Goal: Transaction & Acquisition: Download file/media

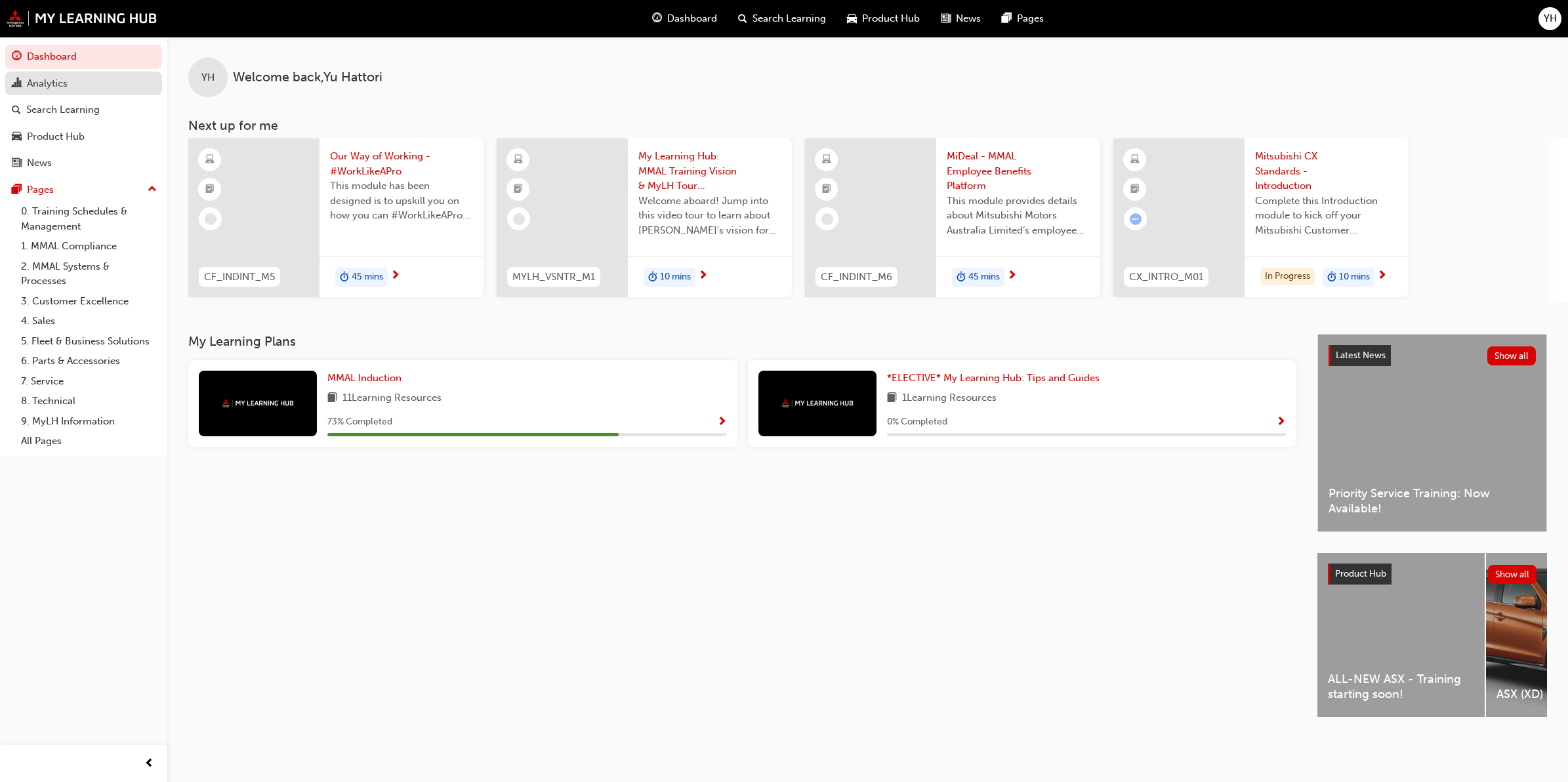
click at [51, 84] on div "Analytics" at bounding box center [47, 83] width 40 height 15
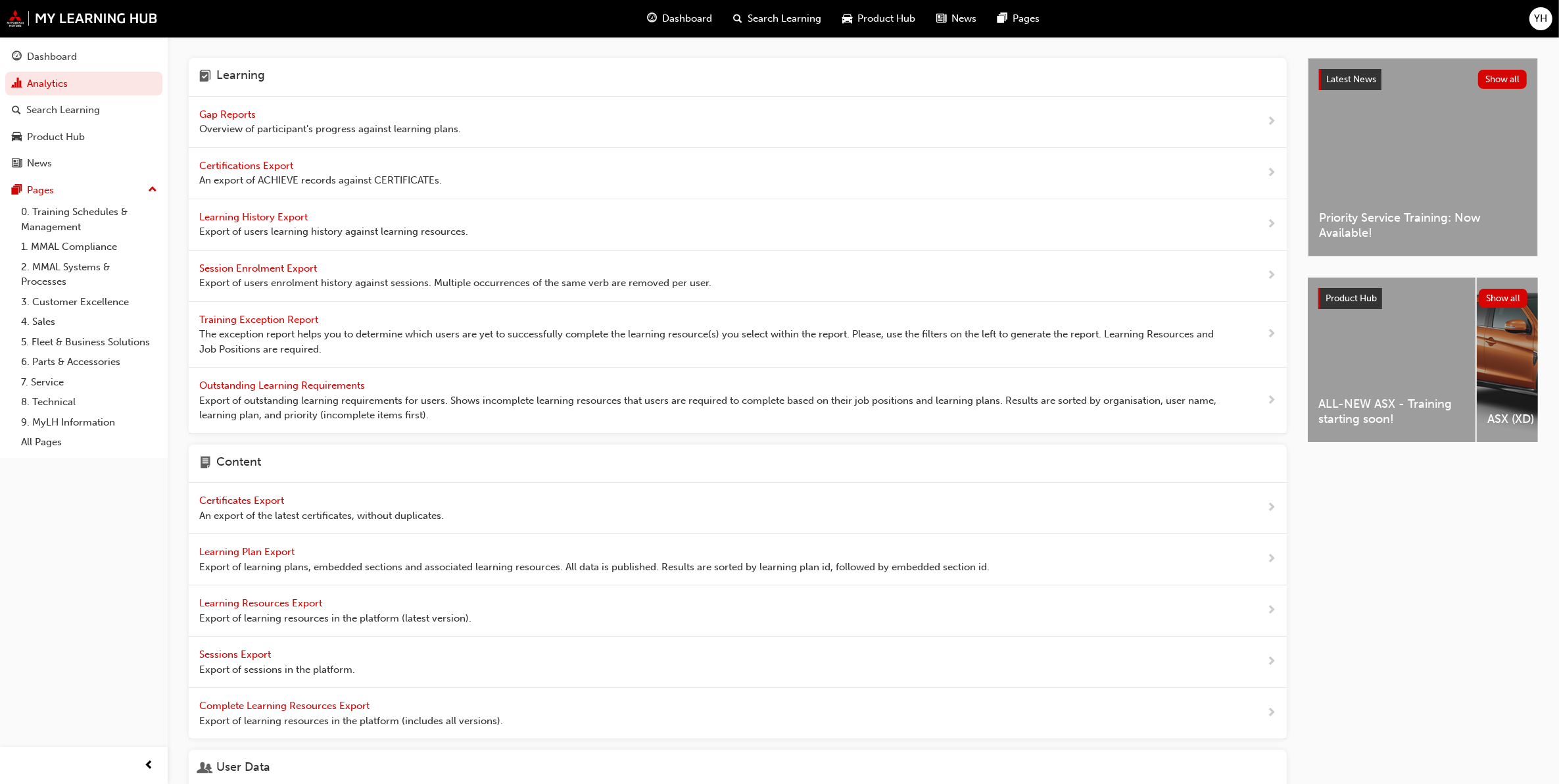
click at [276, 214] on span "Learning History Export" at bounding box center [255, 216] width 111 height 12
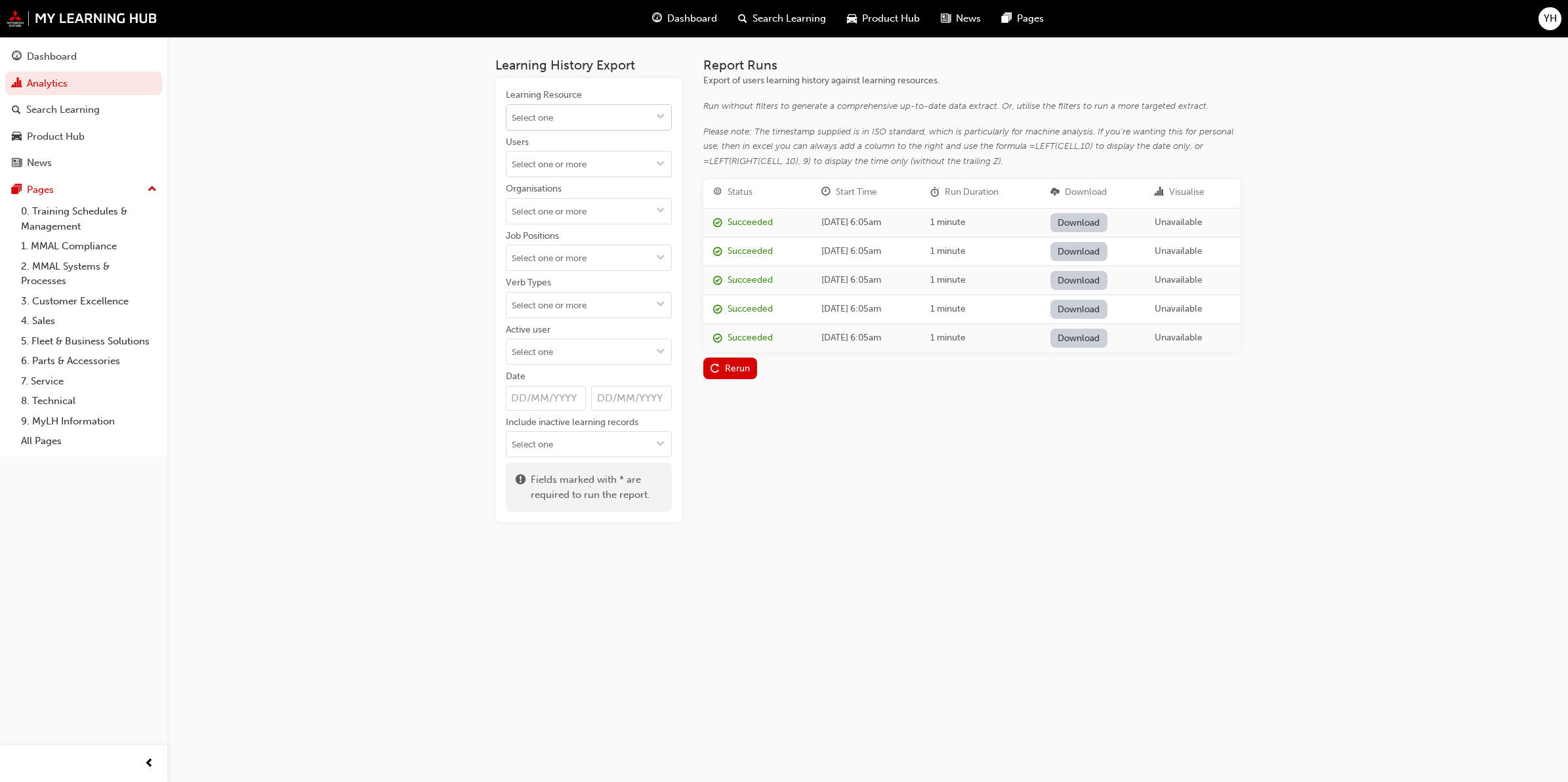
click at [576, 120] on input "Learning Resource" at bounding box center [589, 117] width 165 height 25
type input "prior"
click at [569, 165] on div "SM_PRTYSRVCE LIVE" at bounding box center [588, 173] width 156 height 16
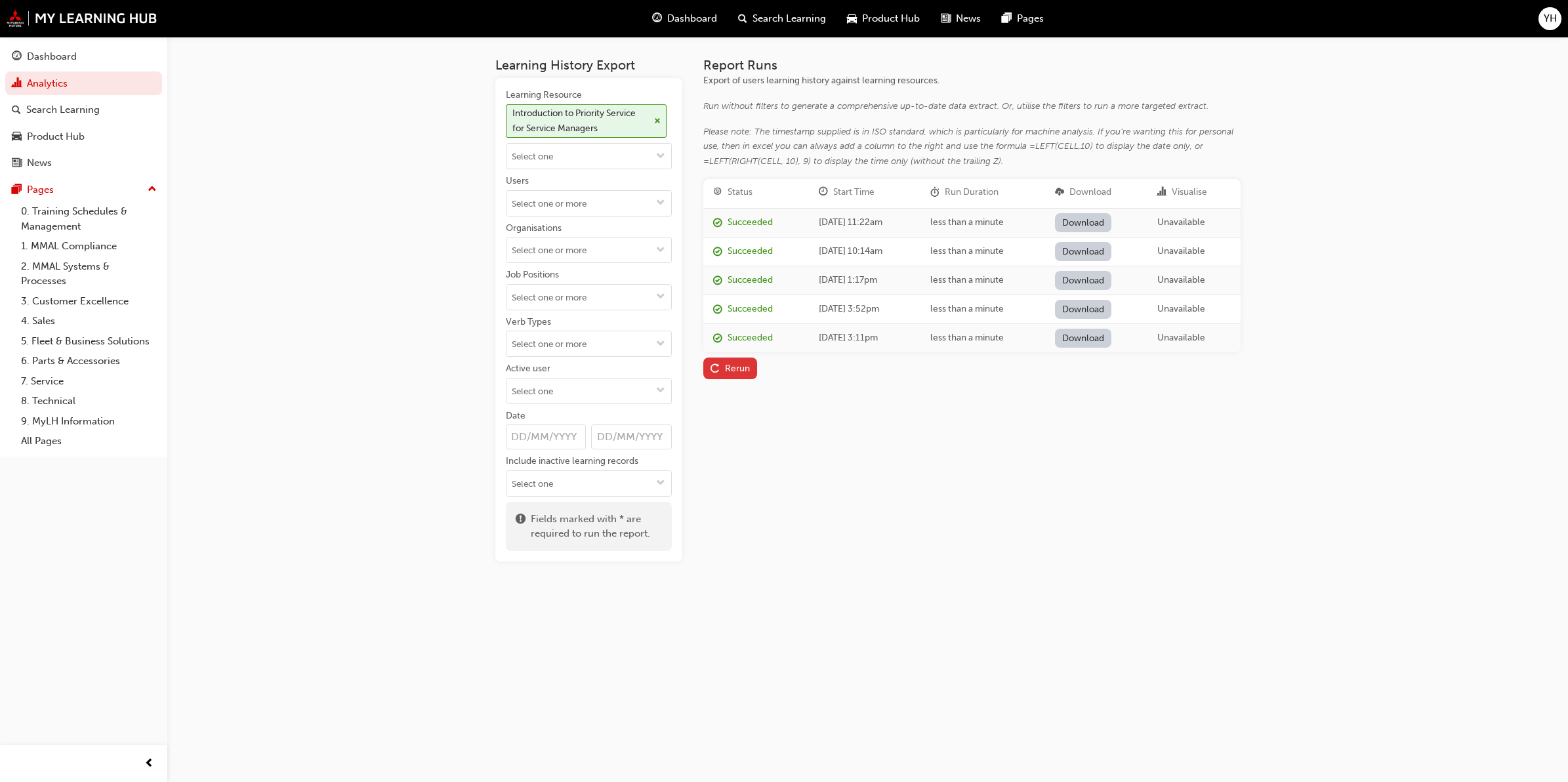
click at [749, 369] on div "Rerun" at bounding box center [737, 369] width 25 height 11
click at [1102, 215] on link "Download" at bounding box center [1083, 222] width 57 height 19
drag, startPoint x: 612, startPoint y: 124, endPoint x: 625, endPoint y: 119, distance: 13.9
click at [612, 124] on div "Introduction to Priority Service for Service Managers" at bounding box center [580, 121] width 137 height 30
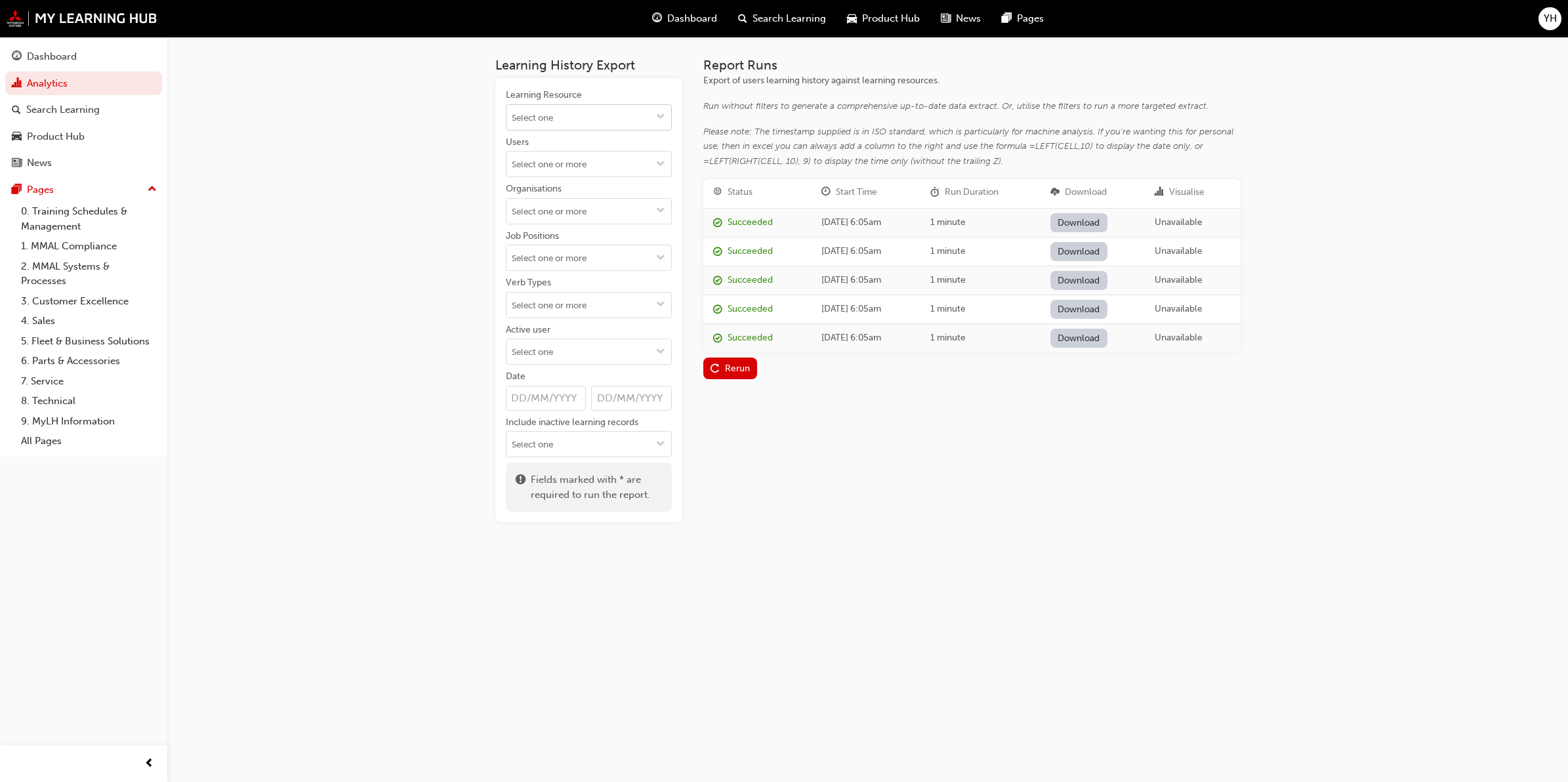
click at [638, 120] on input "Learning Resource" at bounding box center [589, 117] width 165 height 25
click at [607, 205] on li "Introduction to Priority Service for Technicians TC_PRTYSRVCE LIVE" at bounding box center [589, 213] width 166 height 55
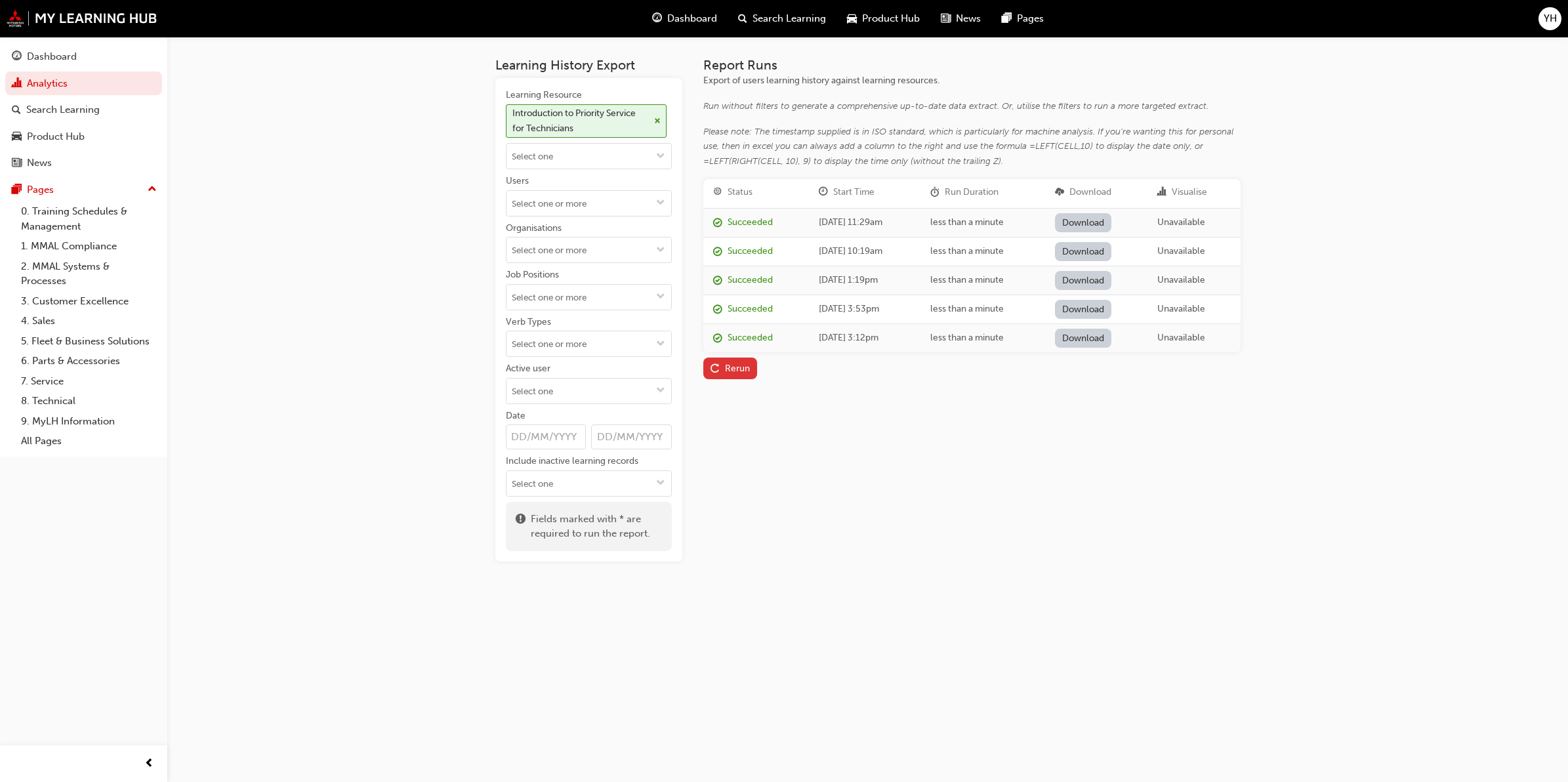
click at [738, 363] on div "Rerun" at bounding box center [737, 369] width 25 height 11
click at [1112, 218] on link "Download" at bounding box center [1083, 222] width 57 height 19
